Goal: Communication & Community: Answer question/provide support

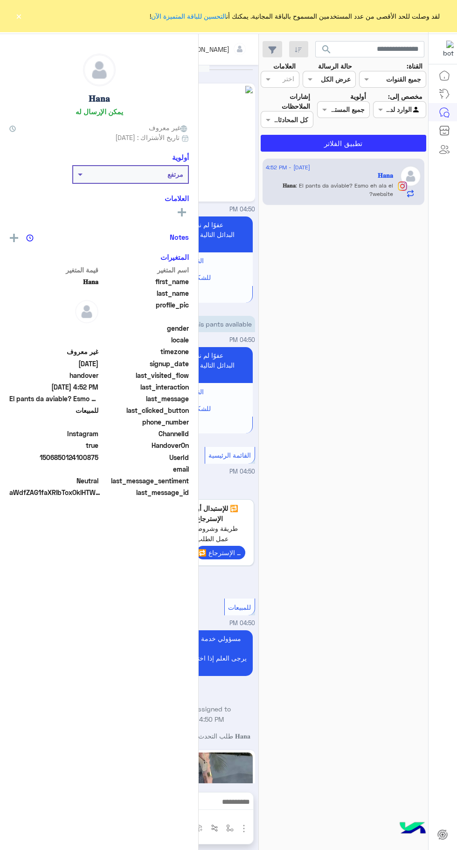
scroll to position [128, 0]
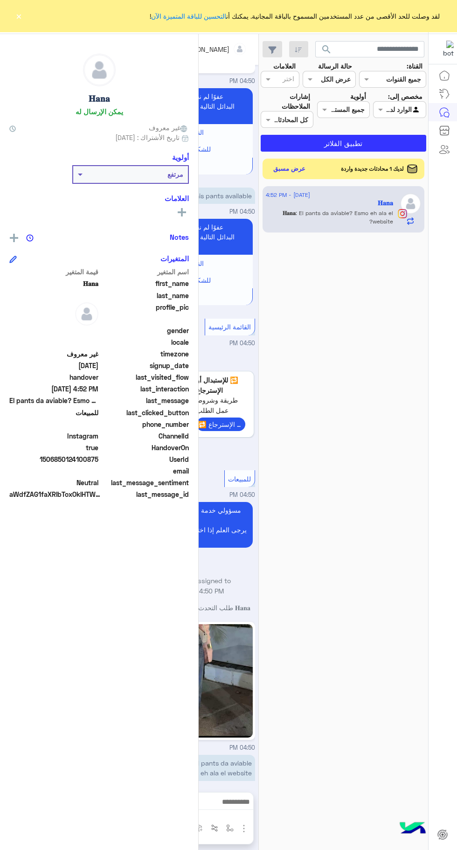
click at [19, 16] on button "×" at bounding box center [18, 15] width 9 height 9
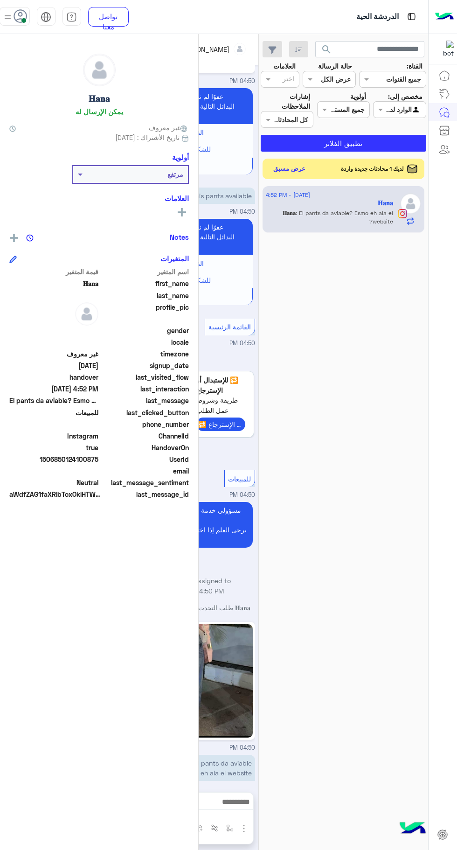
click at [24, 20] on span at bounding box center [23, 20] width 5 height 5
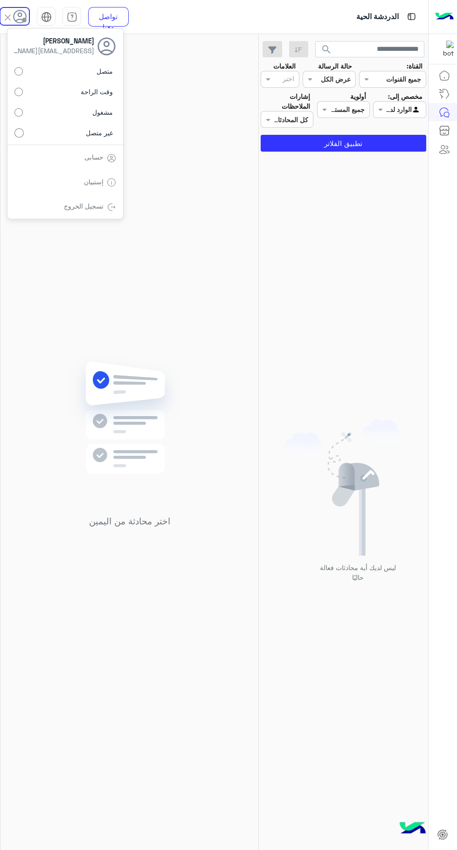
click at [357, 446] on img at bounding box center [344, 487] width 118 height 136
